Goal: Information Seeking & Learning: Learn about a topic

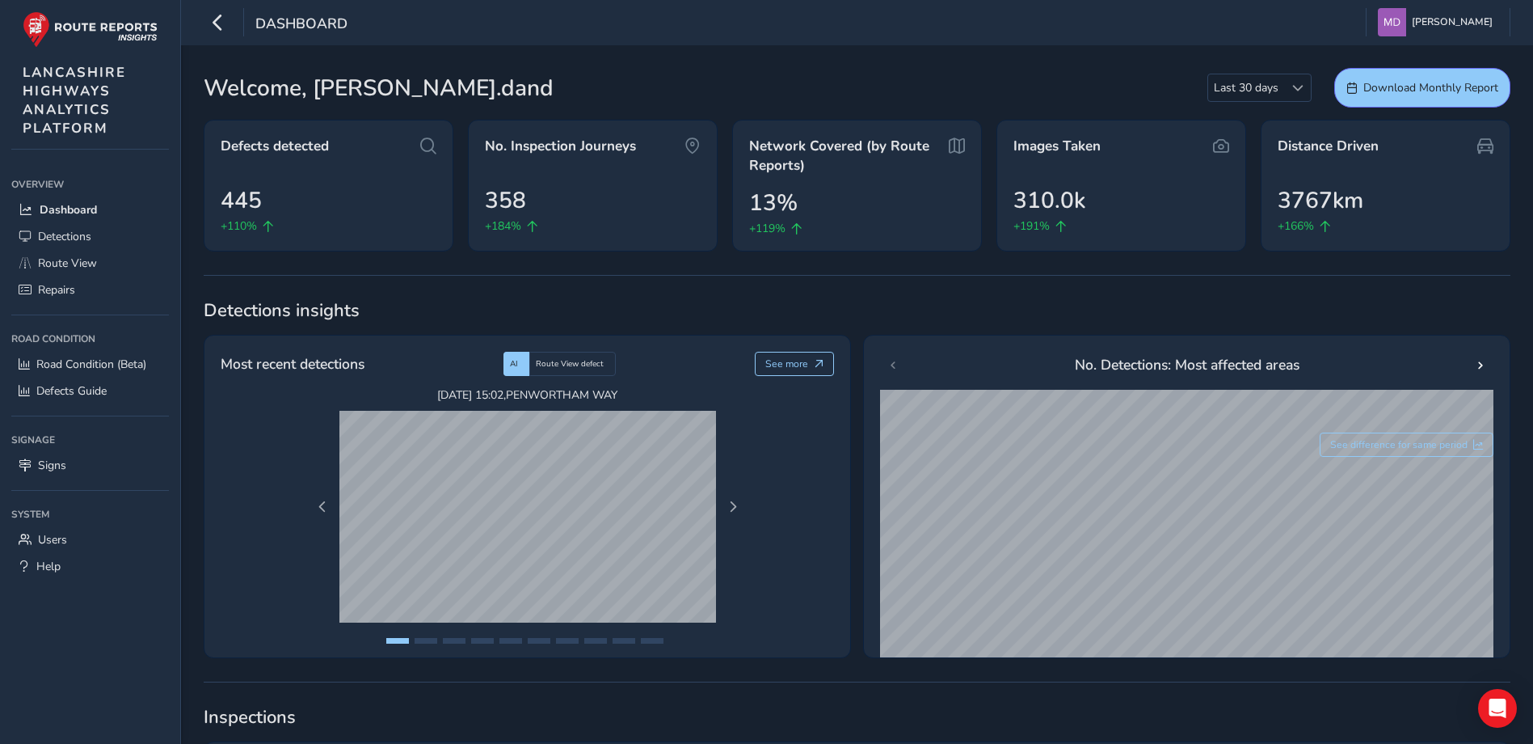
click at [790, 509] on div "[DATE] 15:02 , PENWORTHAM WAY [DATE] 09:20 , [PERSON_NAME][GEOGRAPHIC_DATA][PER…" at bounding box center [527, 523] width 613 height 273
click at [70, 238] on span "Detections" at bounding box center [64, 236] width 53 height 15
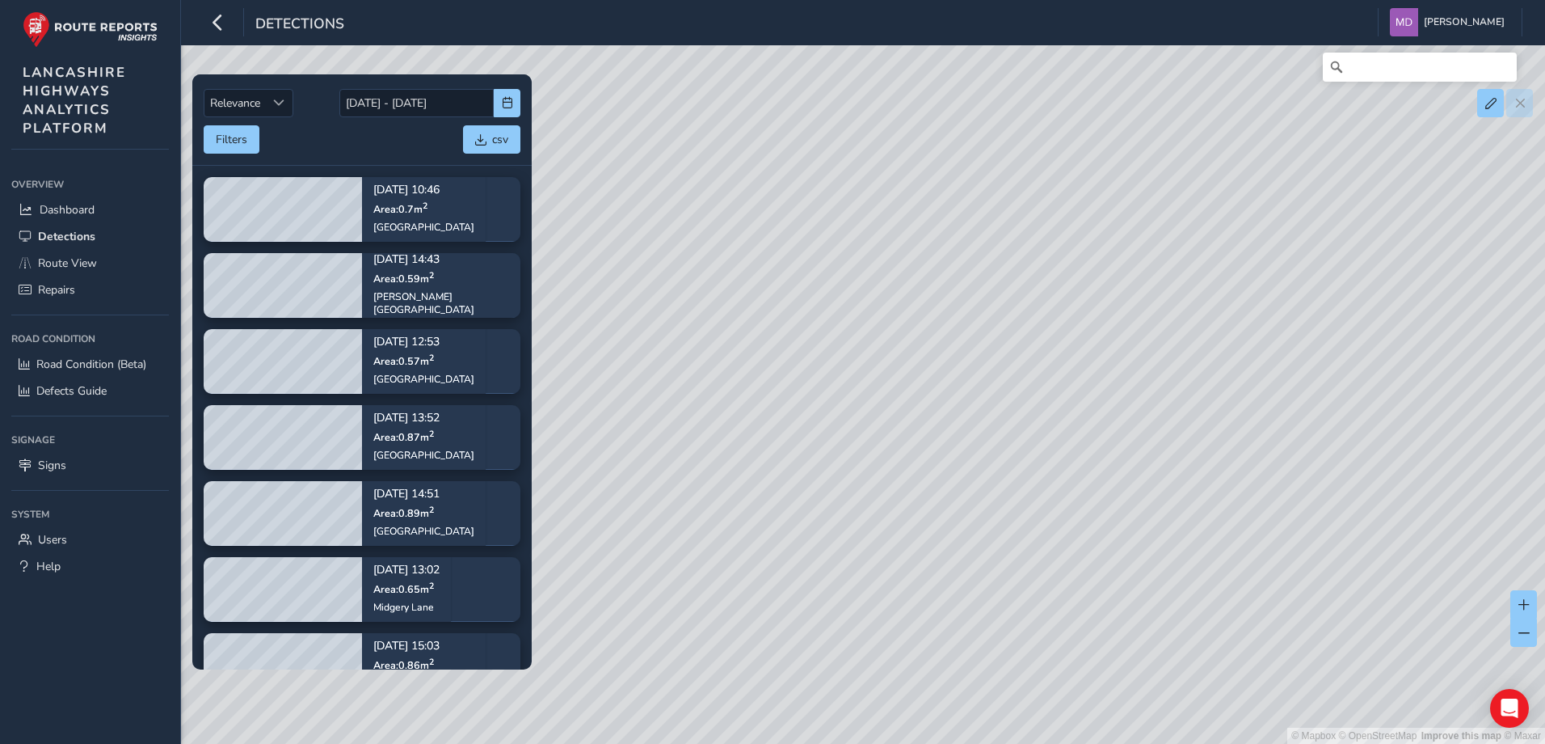
click at [917, 363] on div "© Mapbox © OpenStreetMap Improve this map © Maxar" at bounding box center [772, 372] width 1545 height 744
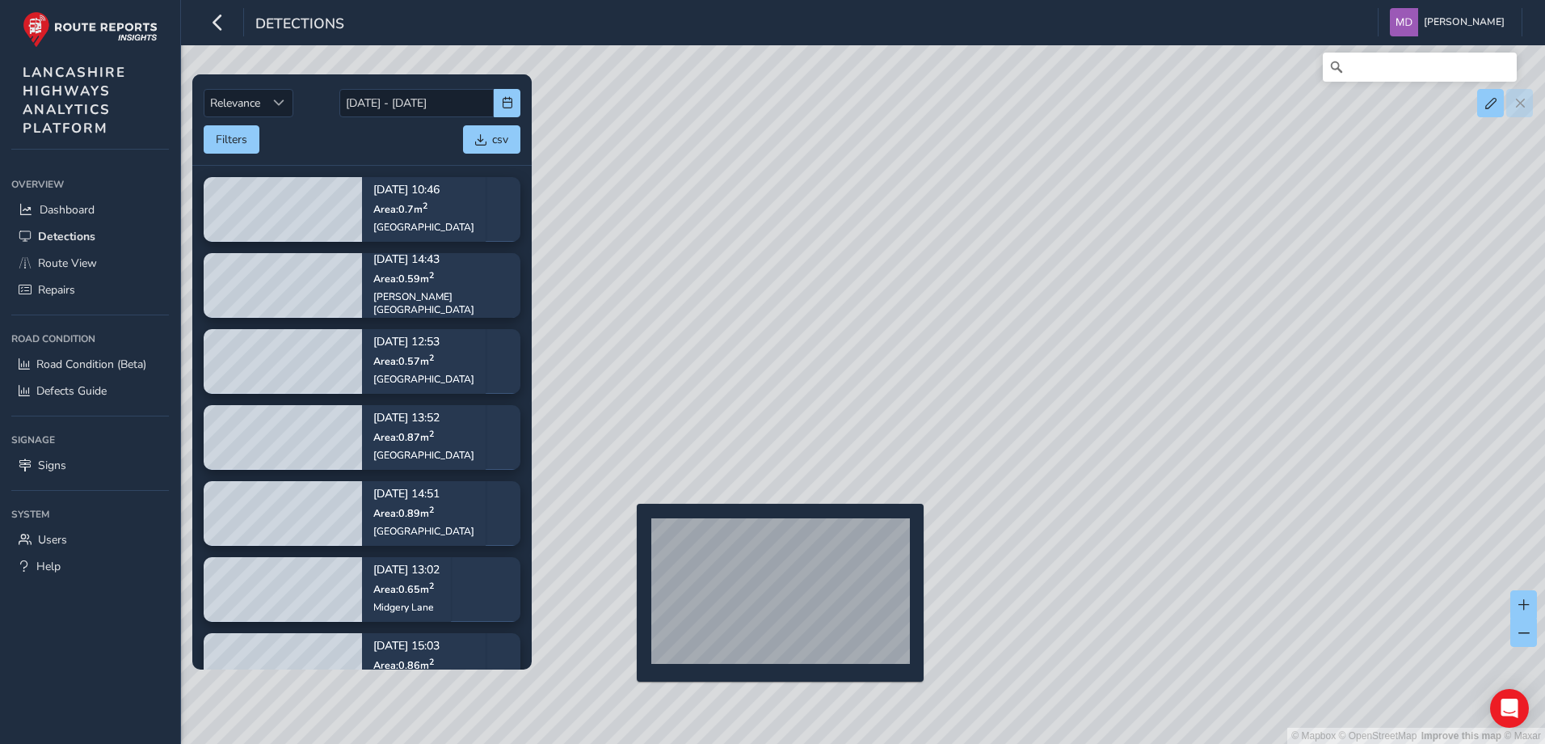
click at [627, 529] on div "© Mapbox © OpenStreetMap Improve this map © Maxar" at bounding box center [772, 372] width 1545 height 744
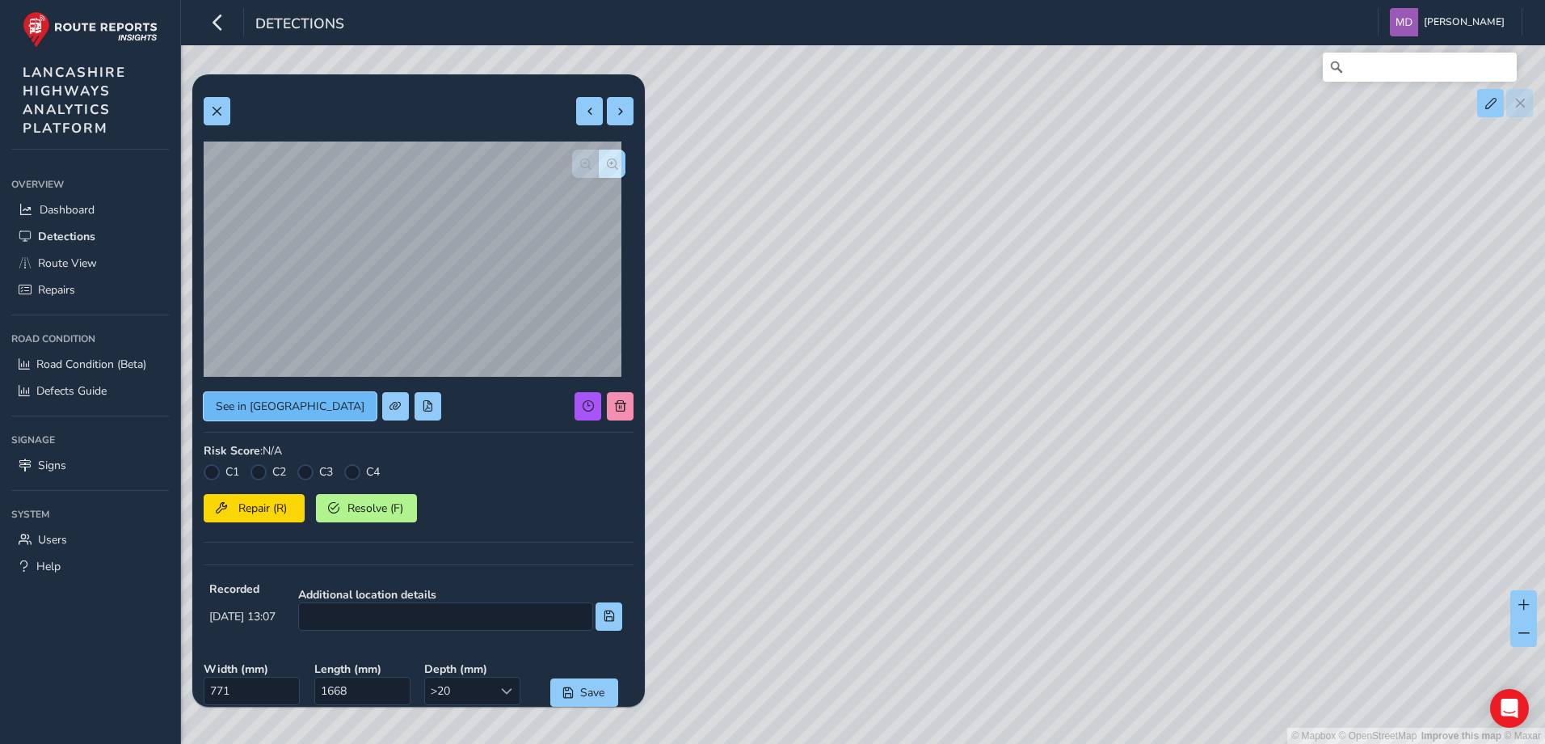
click at [275, 403] on span "See in [GEOGRAPHIC_DATA]" at bounding box center [290, 405] width 149 height 15
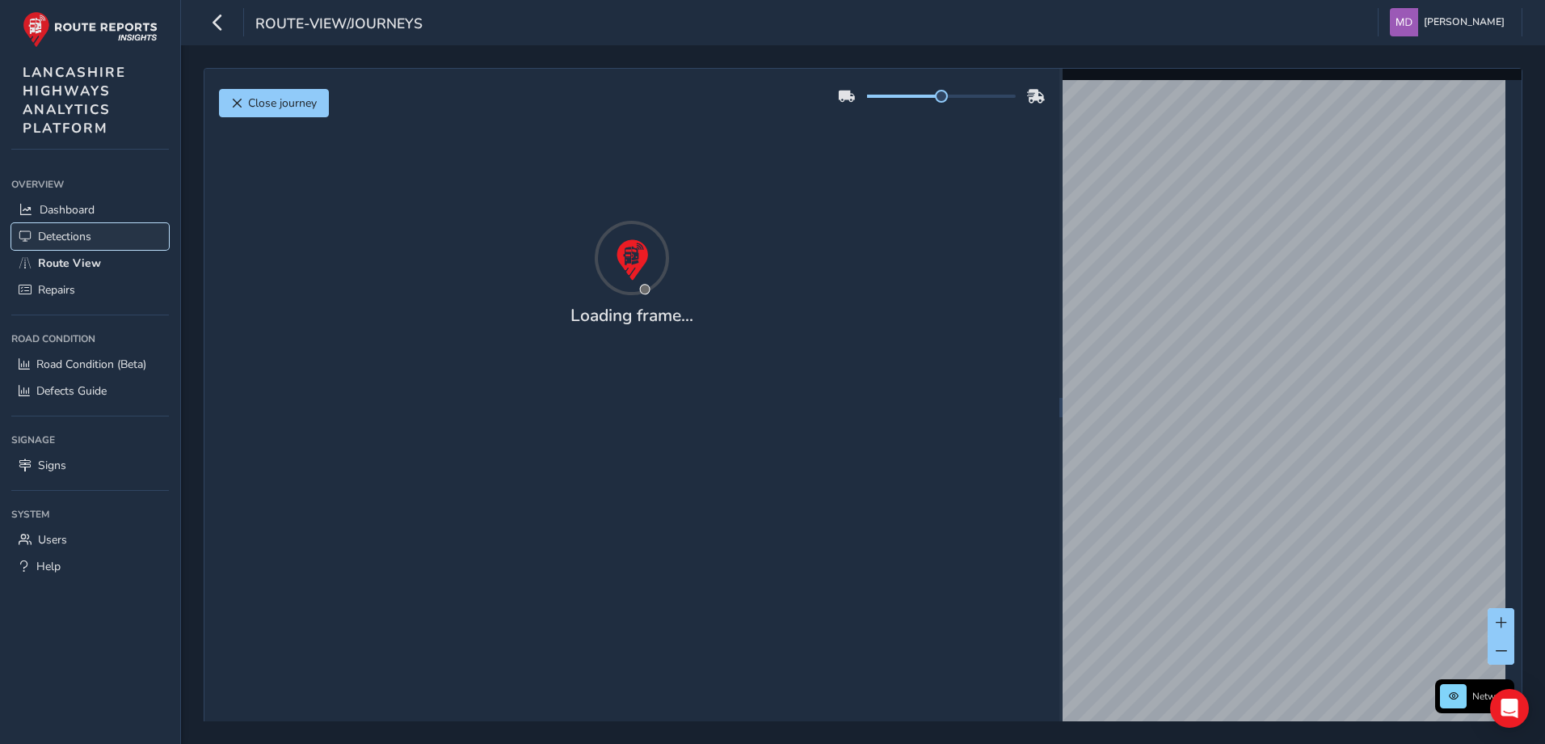
click at [72, 234] on span "Detections" at bounding box center [64, 236] width 53 height 15
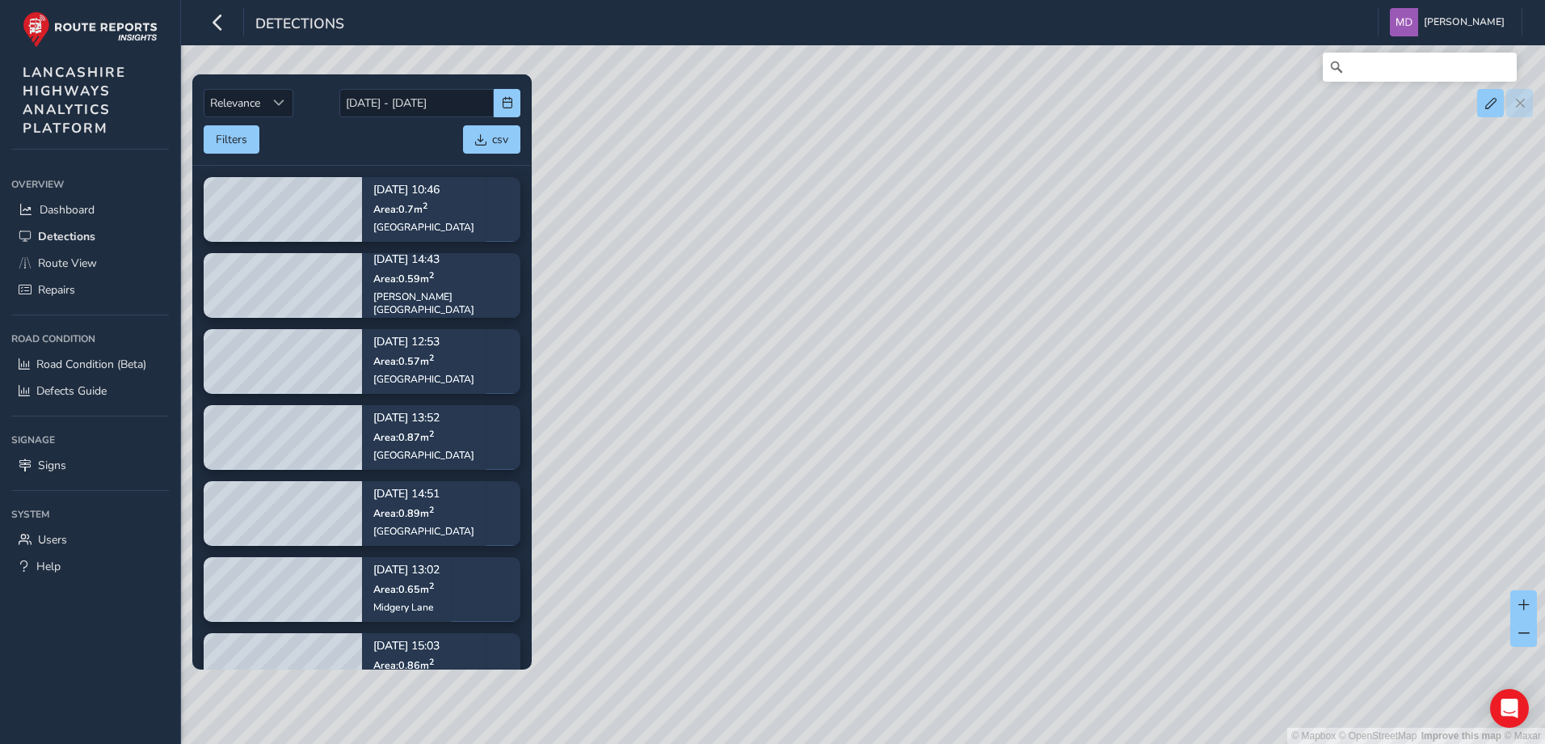
click at [928, 358] on div "© Mapbox © OpenStreetMap Improve this map © Maxar" at bounding box center [772, 372] width 1545 height 744
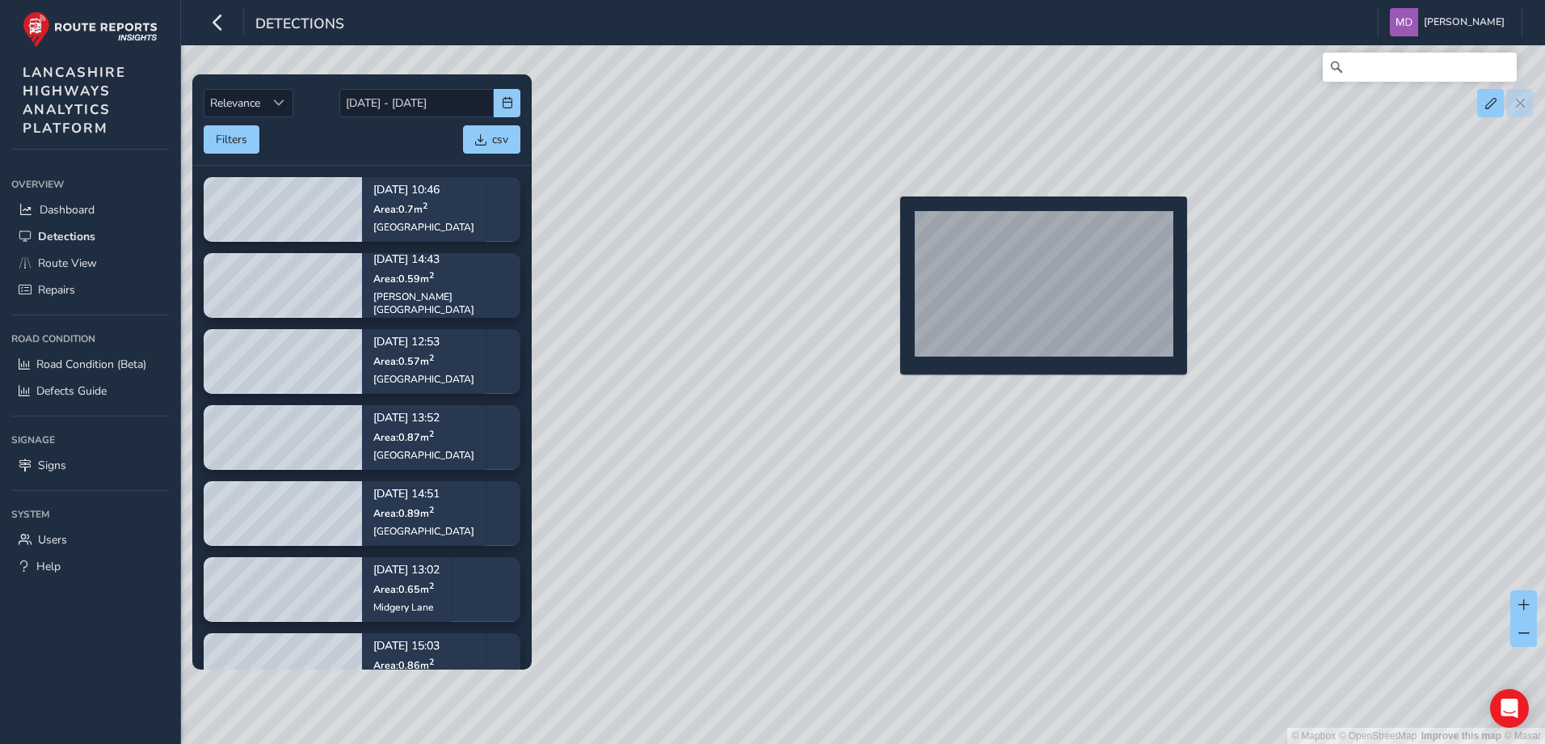
click at [891, 222] on div "© Mapbox © OpenStreetMap Improve this map © Maxar" at bounding box center [772, 372] width 1545 height 744
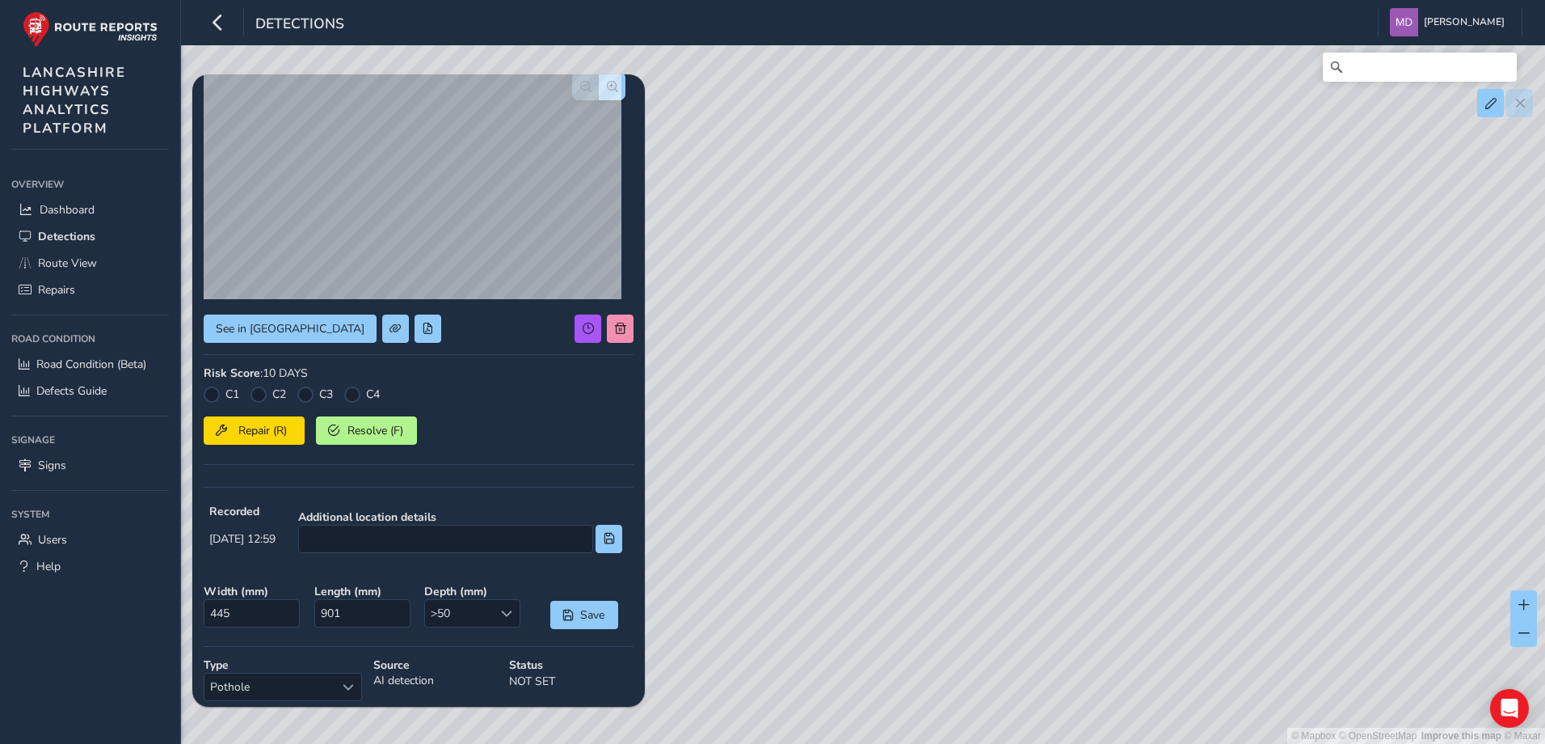
scroll to position [65, 0]
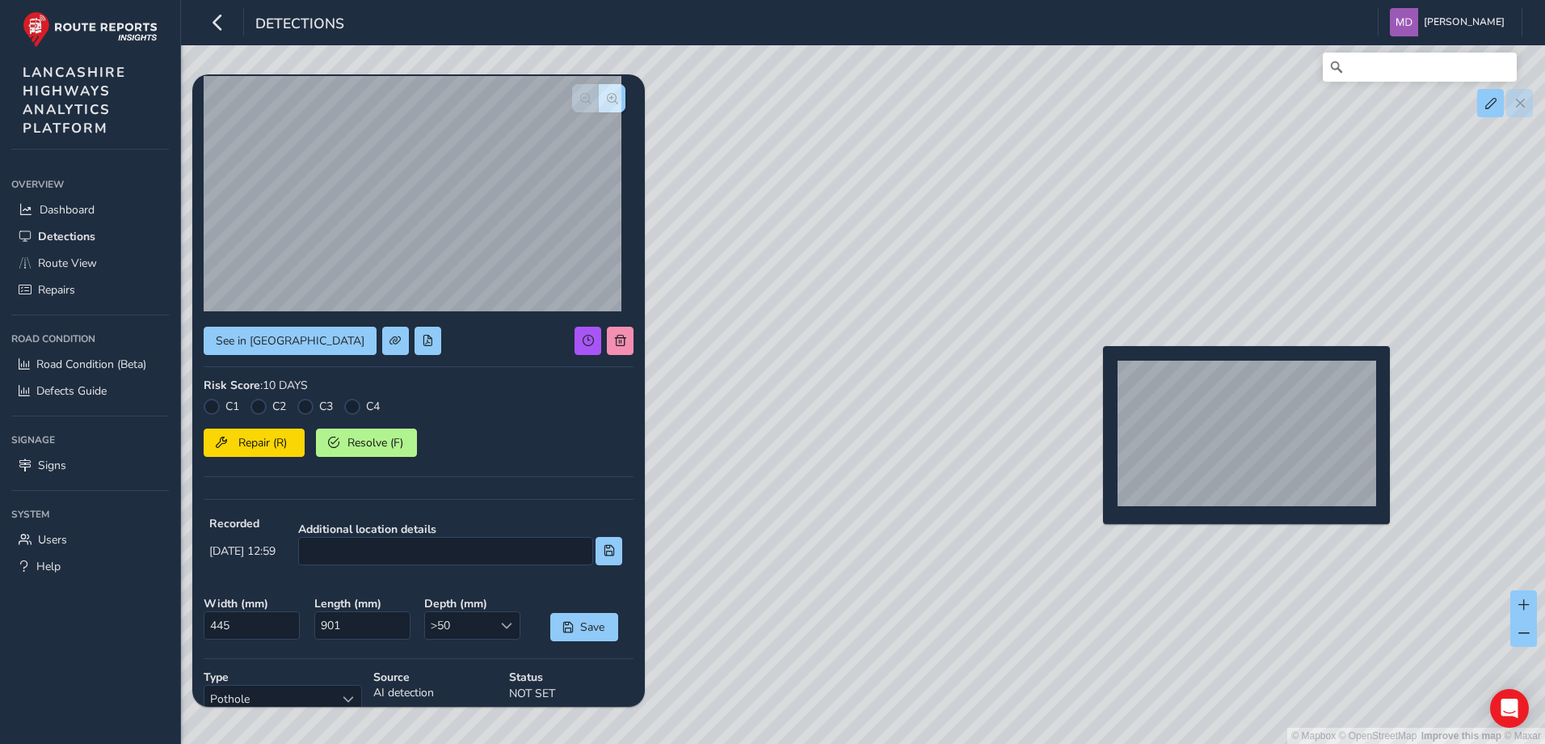
click at [1094, 372] on div "© Mapbox © OpenStreetMap Improve this map © Maxar" at bounding box center [772, 372] width 1545 height 744
type input "307"
type input "757"
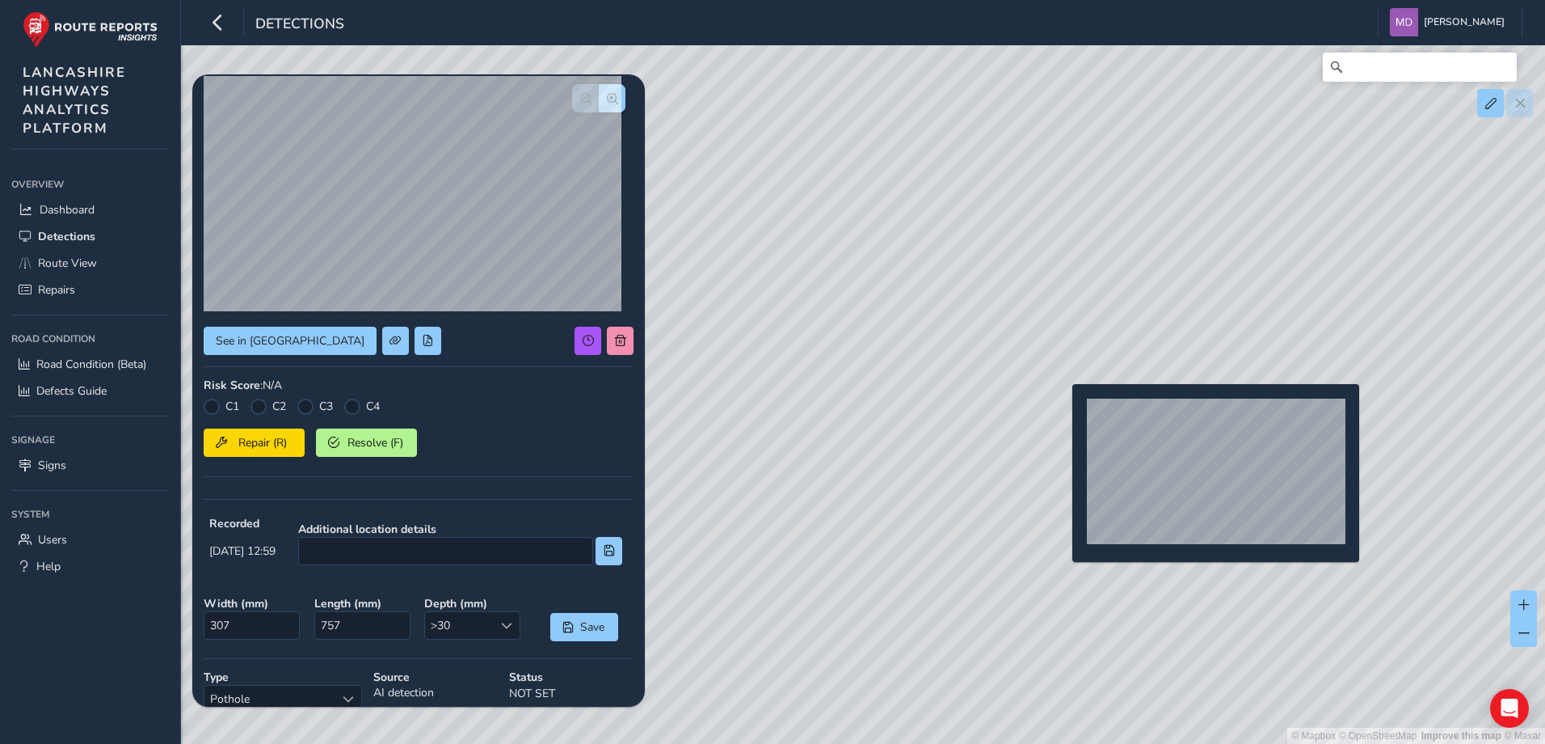
click at [1063, 410] on div "© Mapbox © OpenStreetMap Improve this map © Maxar" at bounding box center [772, 372] width 1545 height 744
type input "251"
type input "1011"
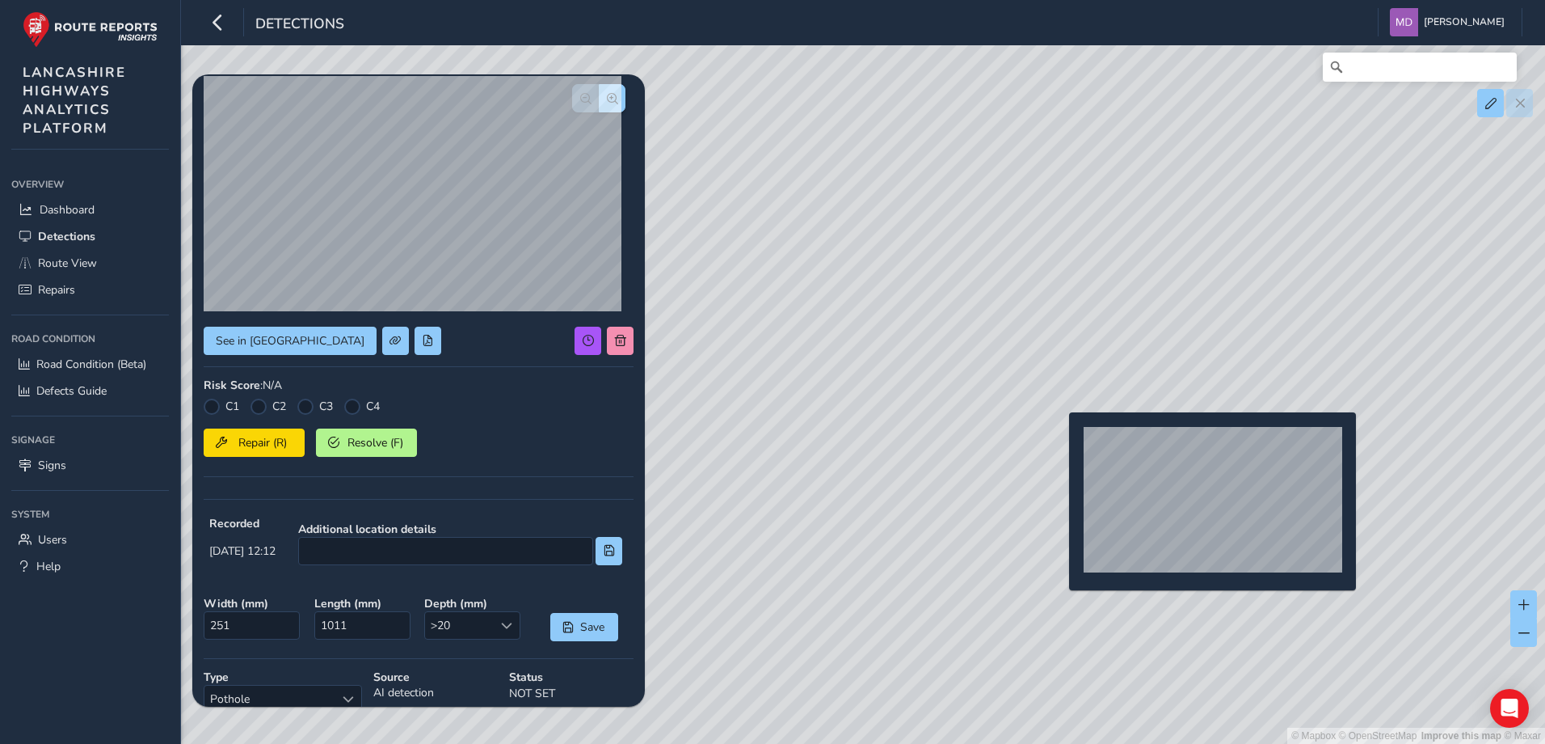
click at [1060, 438] on div "© Mapbox © OpenStreetMap Improve this map © Maxar" at bounding box center [772, 372] width 1545 height 744
type input "307"
type input "356"
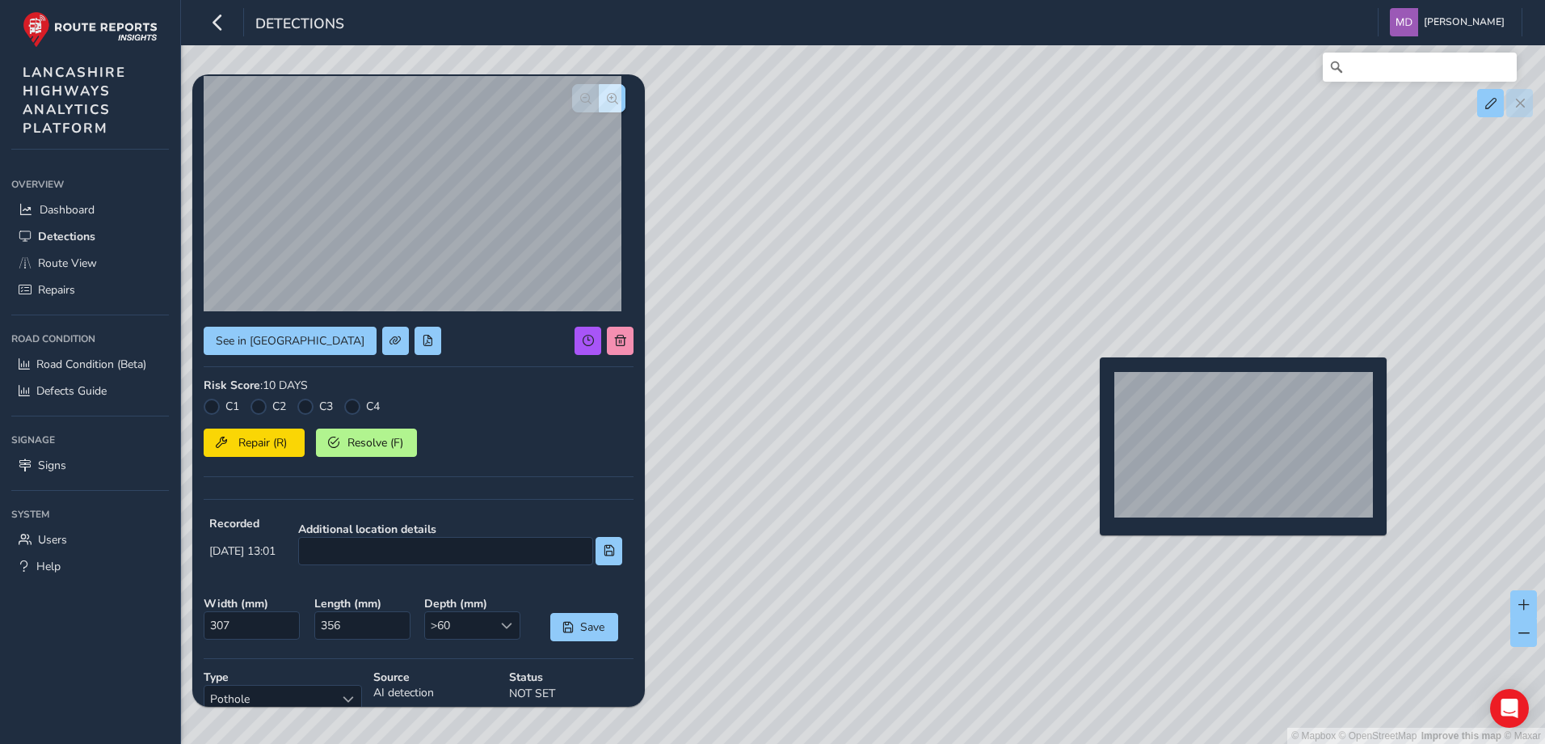
click at [1090, 383] on div "© Mapbox © OpenStreetMap Improve this map © Maxar" at bounding box center [772, 372] width 1545 height 744
type input "1159"
type input "1258"
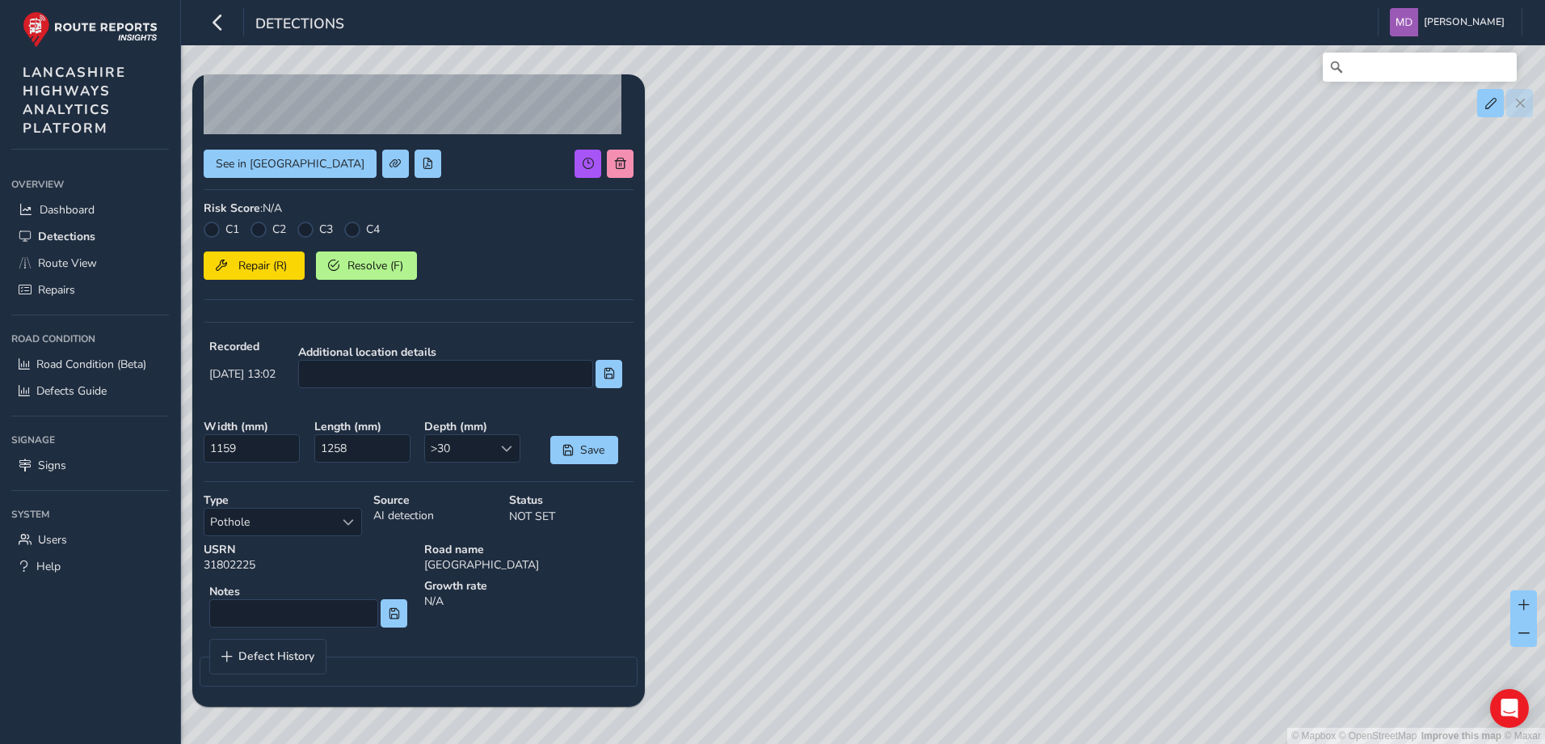
scroll to position [245, 0]
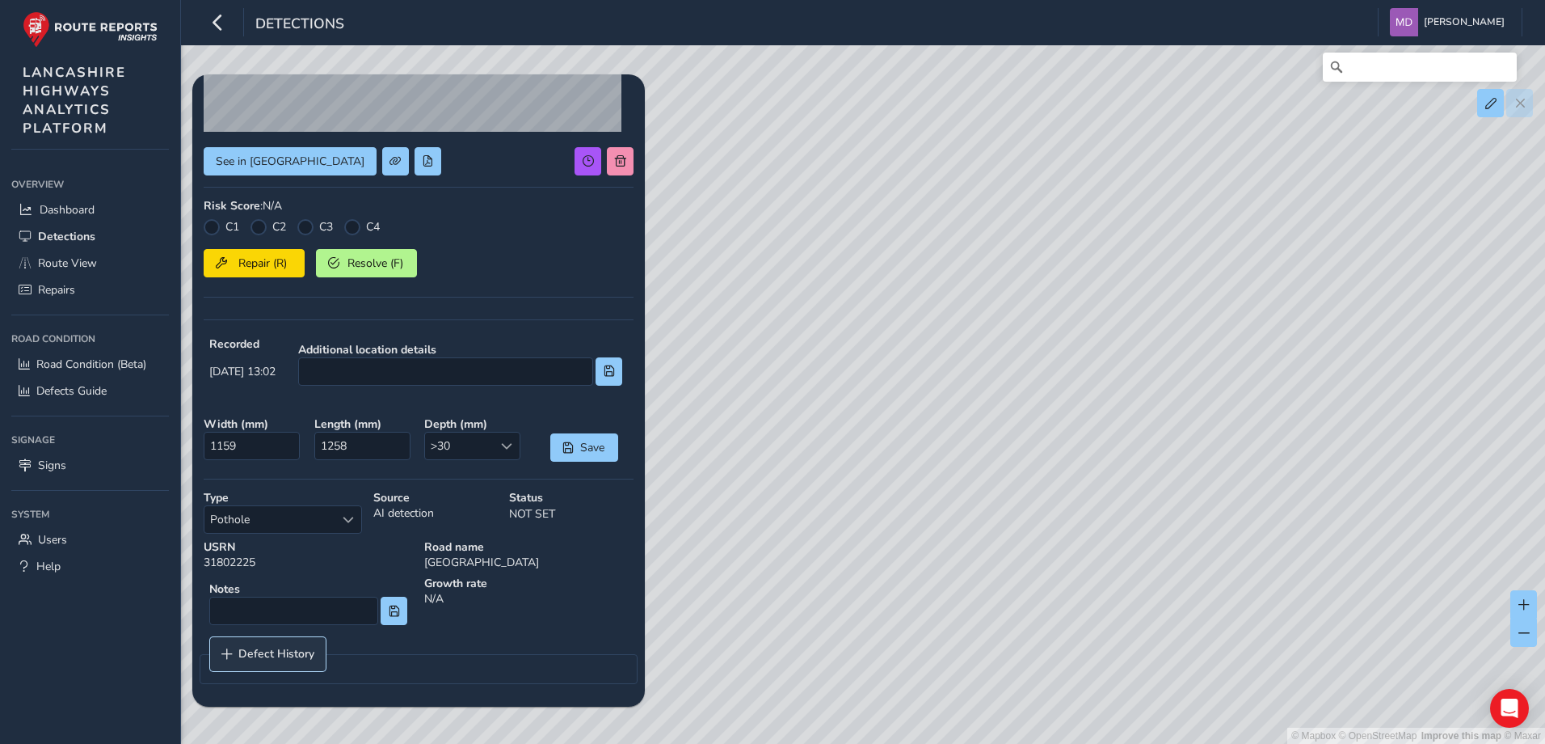
click at [253, 649] on span "Defect History" at bounding box center [276, 653] width 76 height 11
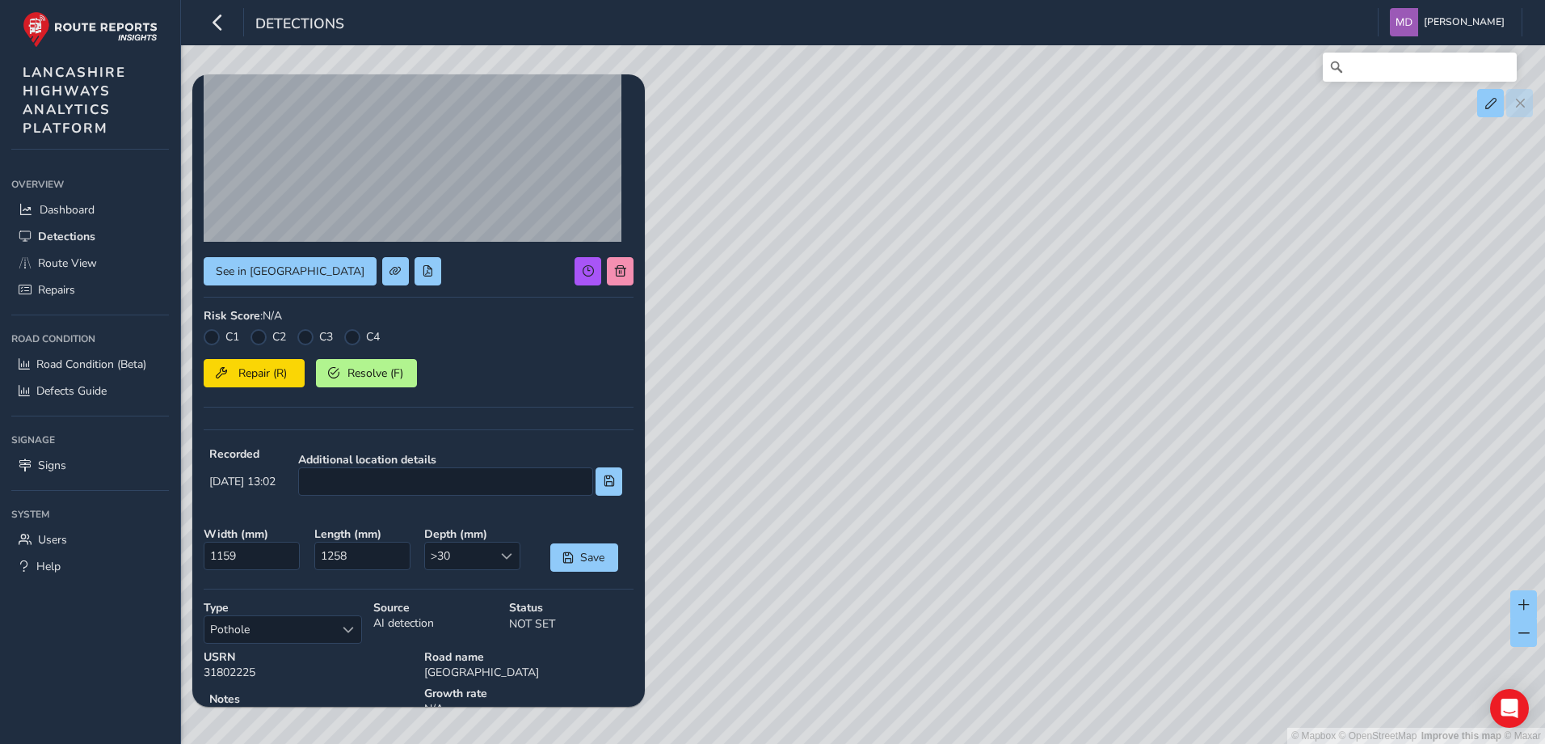
scroll to position [0, 0]
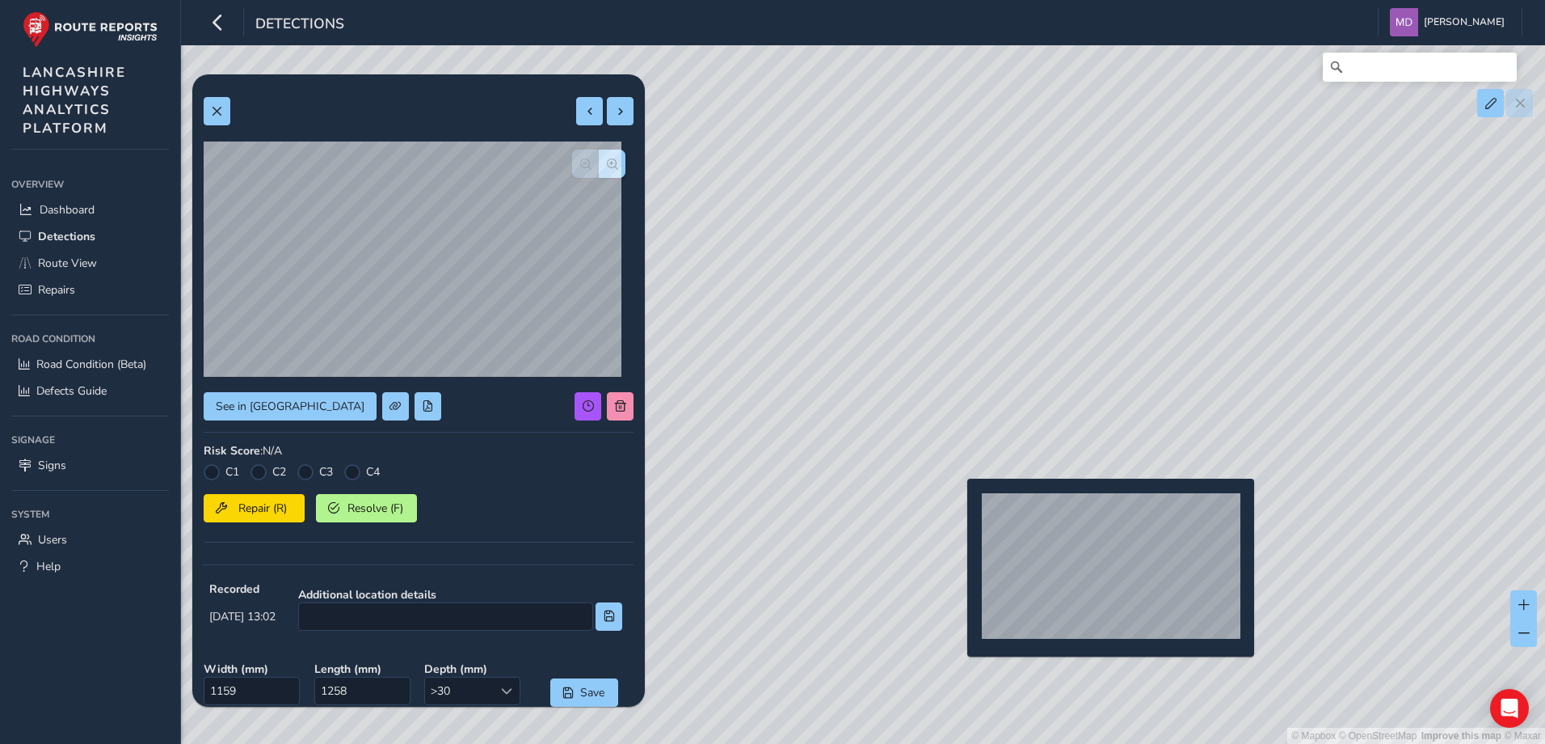
click at [958, 504] on div "© Mapbox © OpenStreetMap Improve this map © Maxar" at bounding box center [772, 372] width 1545 height 744
type input "771"
type input "1668"
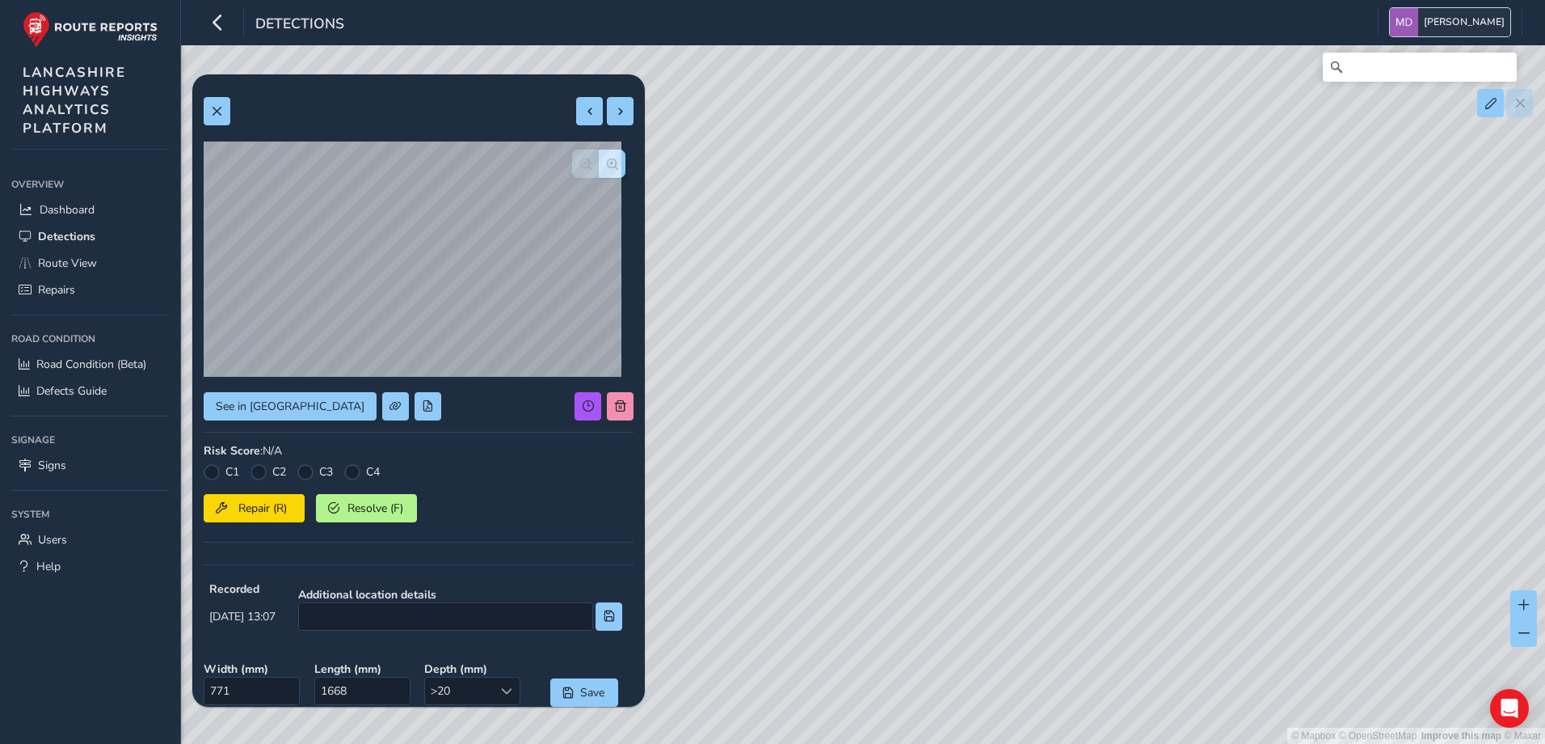
click at [1472, 19] on span "[PERSON_NAME]" at bounding box center [1464, 22] width 81 height 28
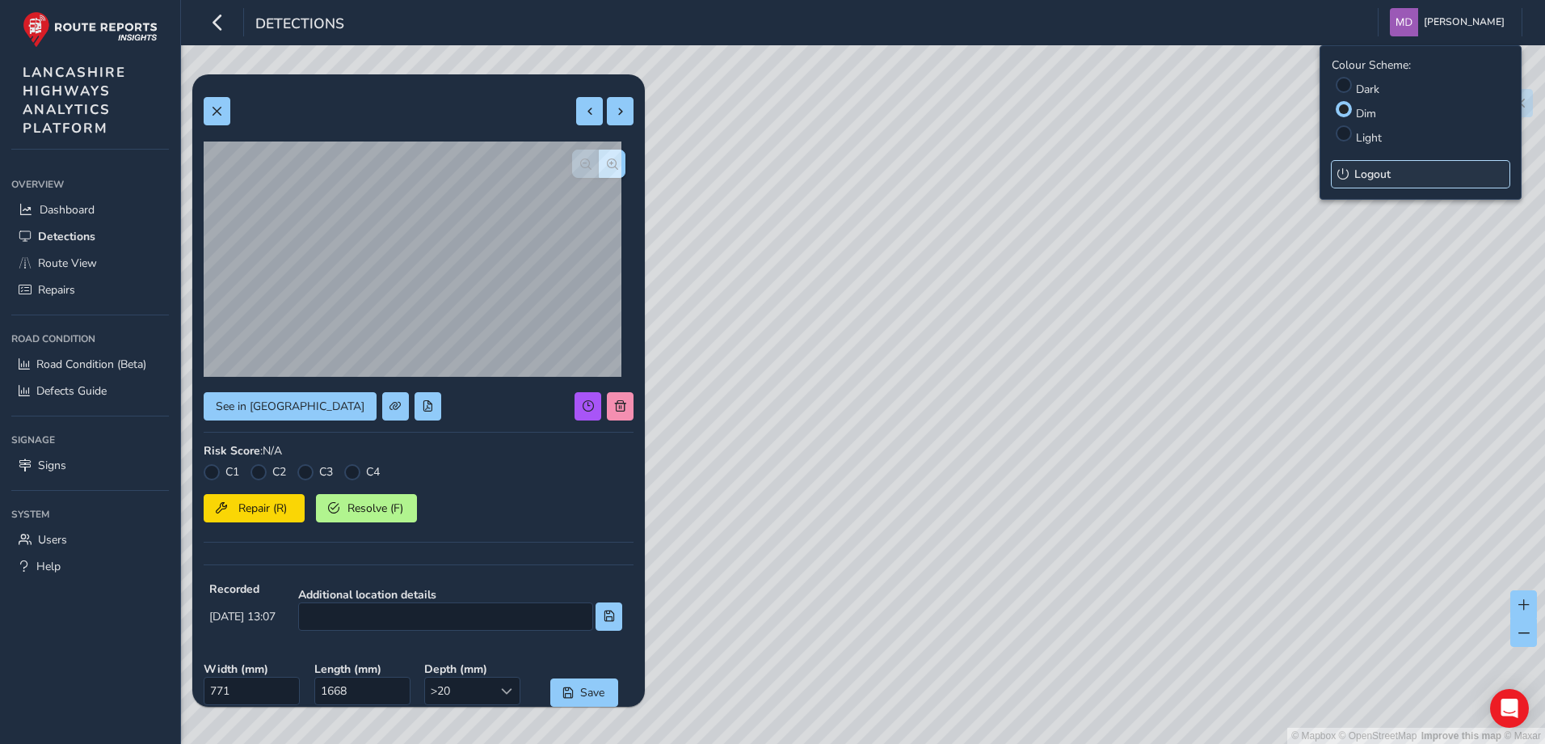
click at [1376, 170] on span "Logout" at bounding box center [1373, 174] width 36 height 15
